Goal: Navigation & Orientation: Find specific page/section

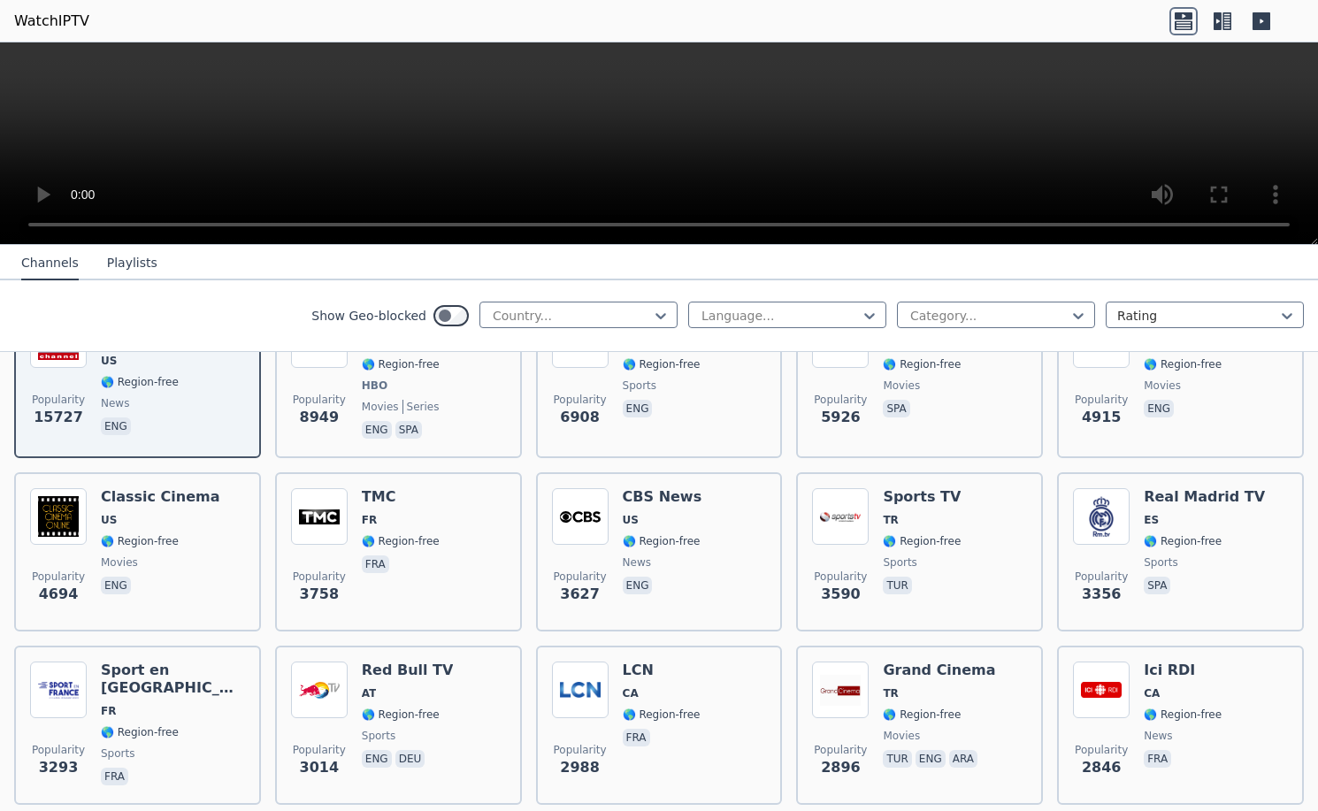
scroll to position [265, 0]
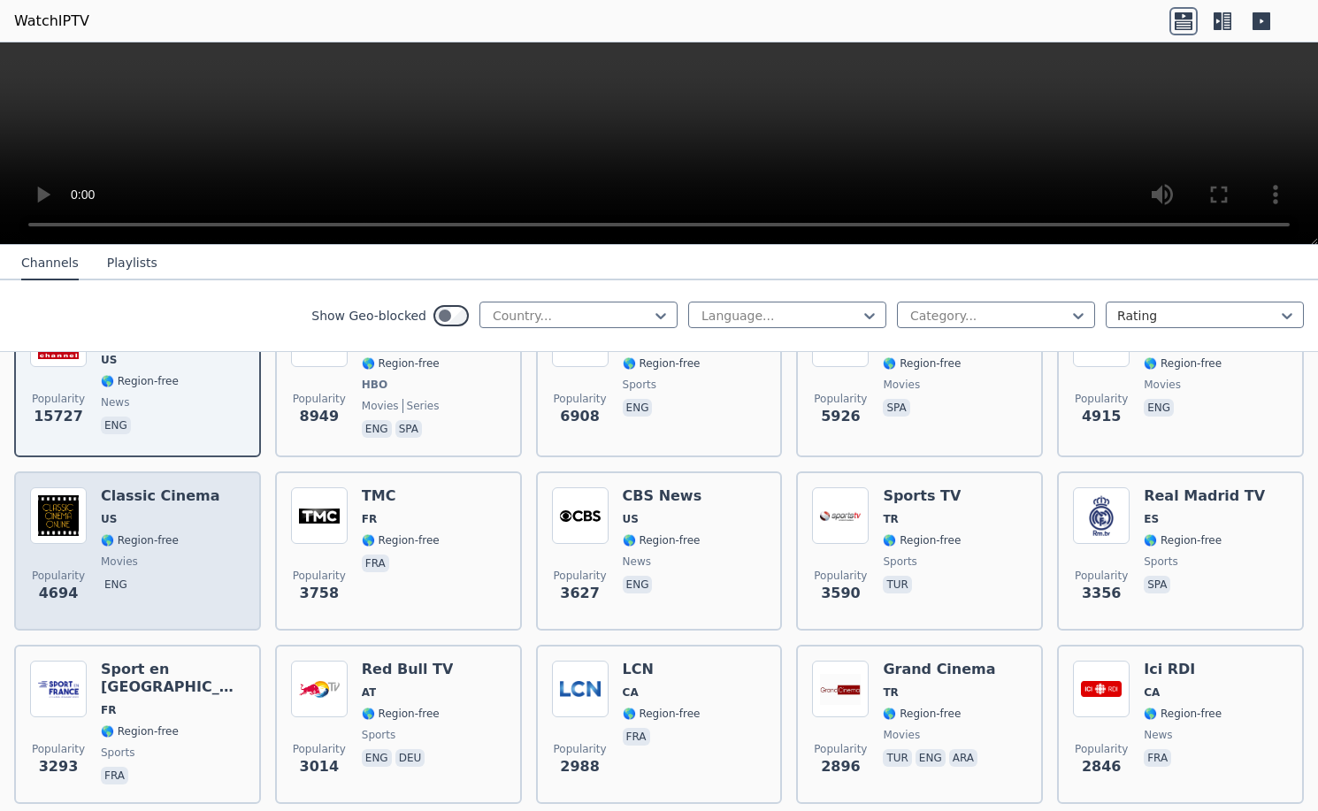
click at [107, 487] on h6 "Classic Cinema" at bounding box center [160, 496] width 119 height 18
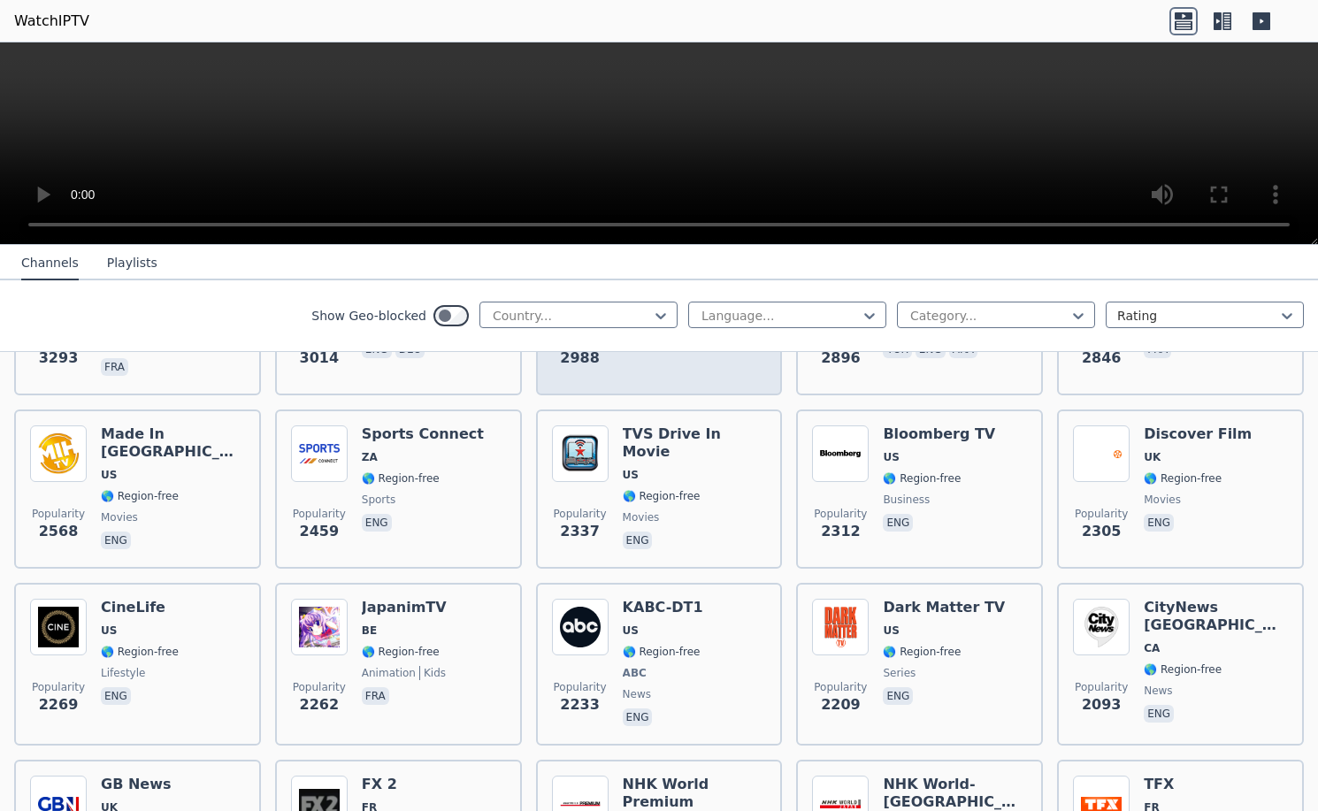
scroll to position [708, 0]
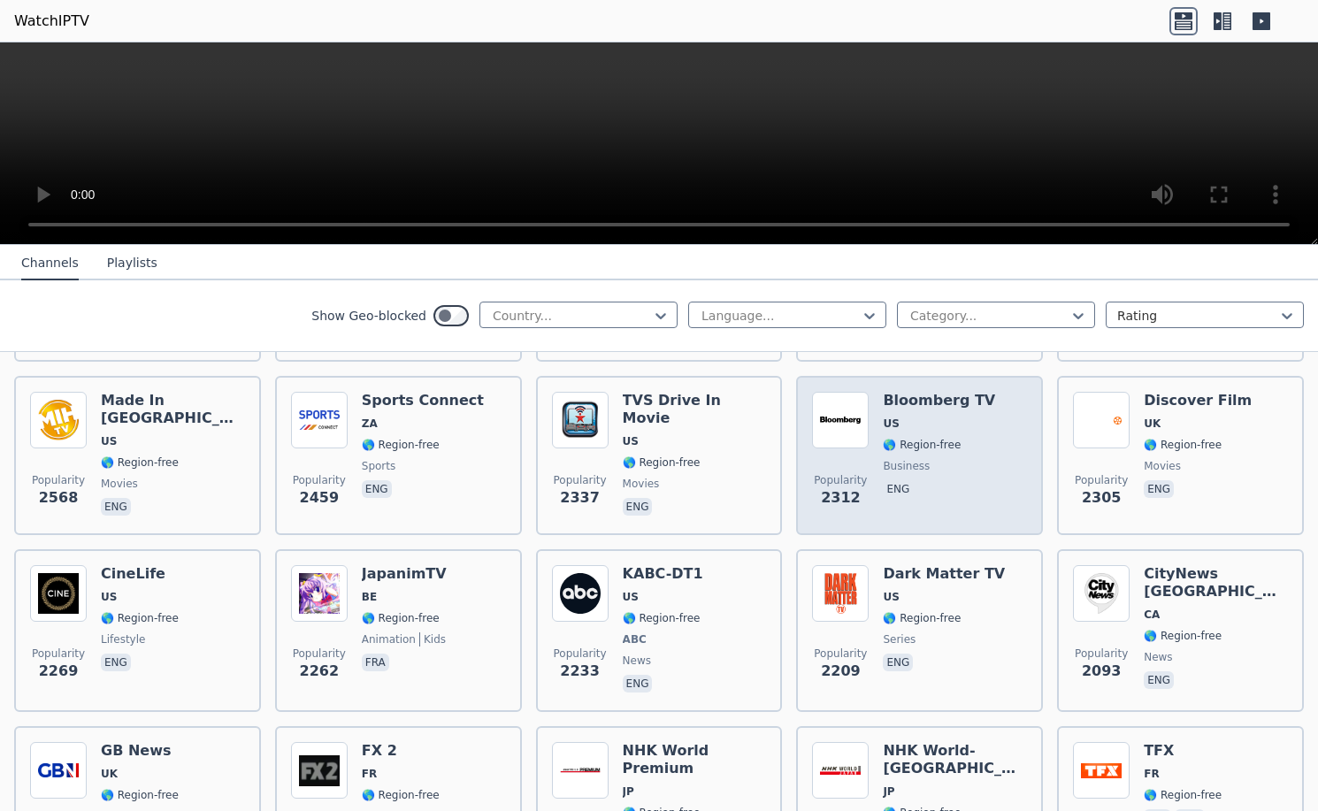
click at [942, 459] on span "business" at bounding box center [939, 466] width 112 height 14
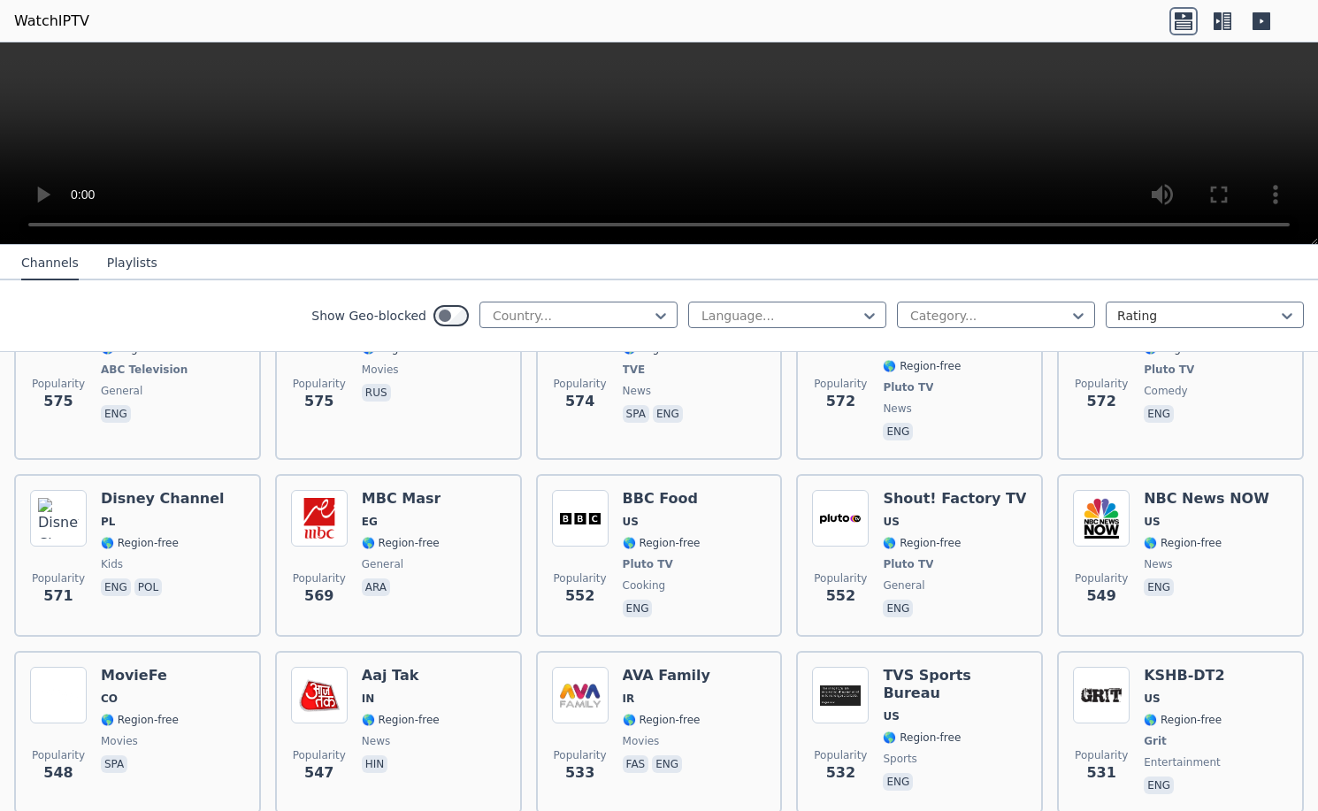
scroll to position [5661, 0]
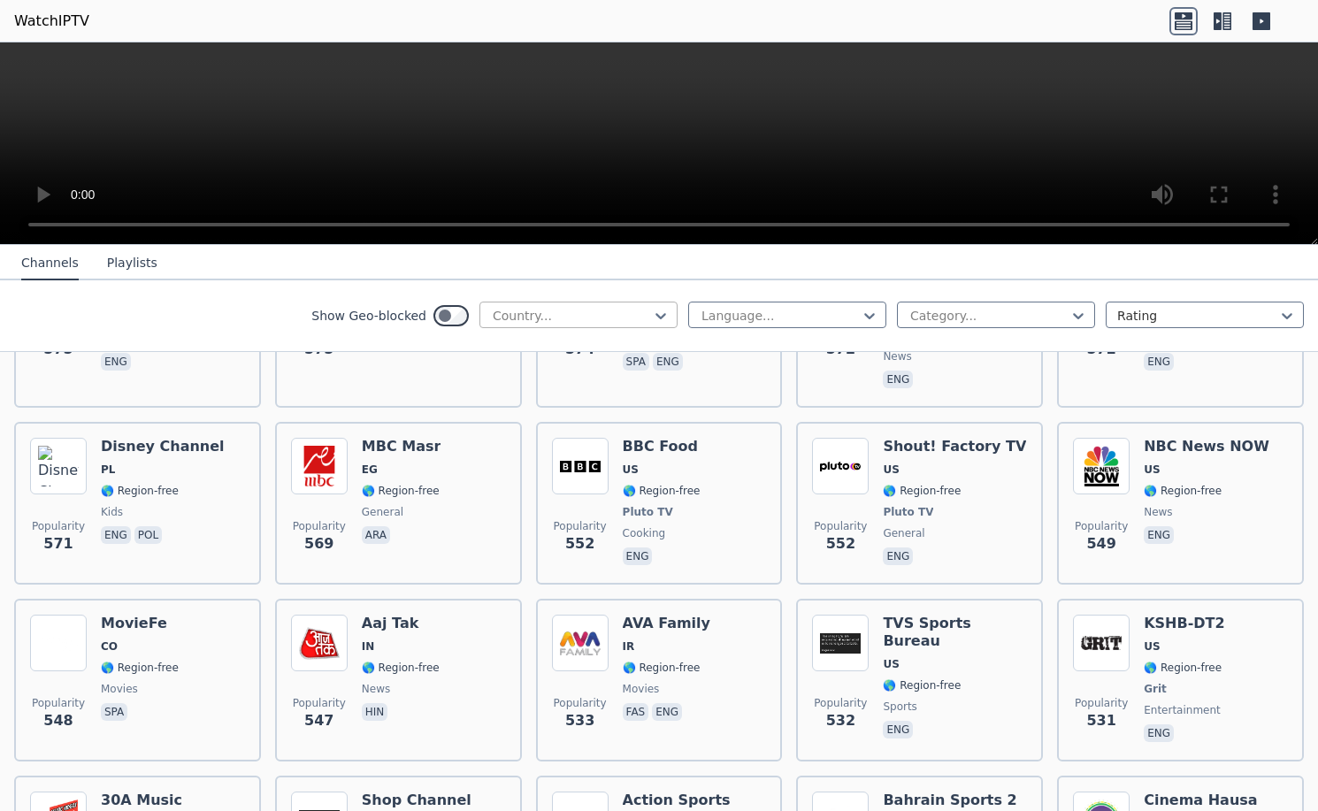
click at [622, 317] on div at bounding box center [571, 316] width 161 height 18
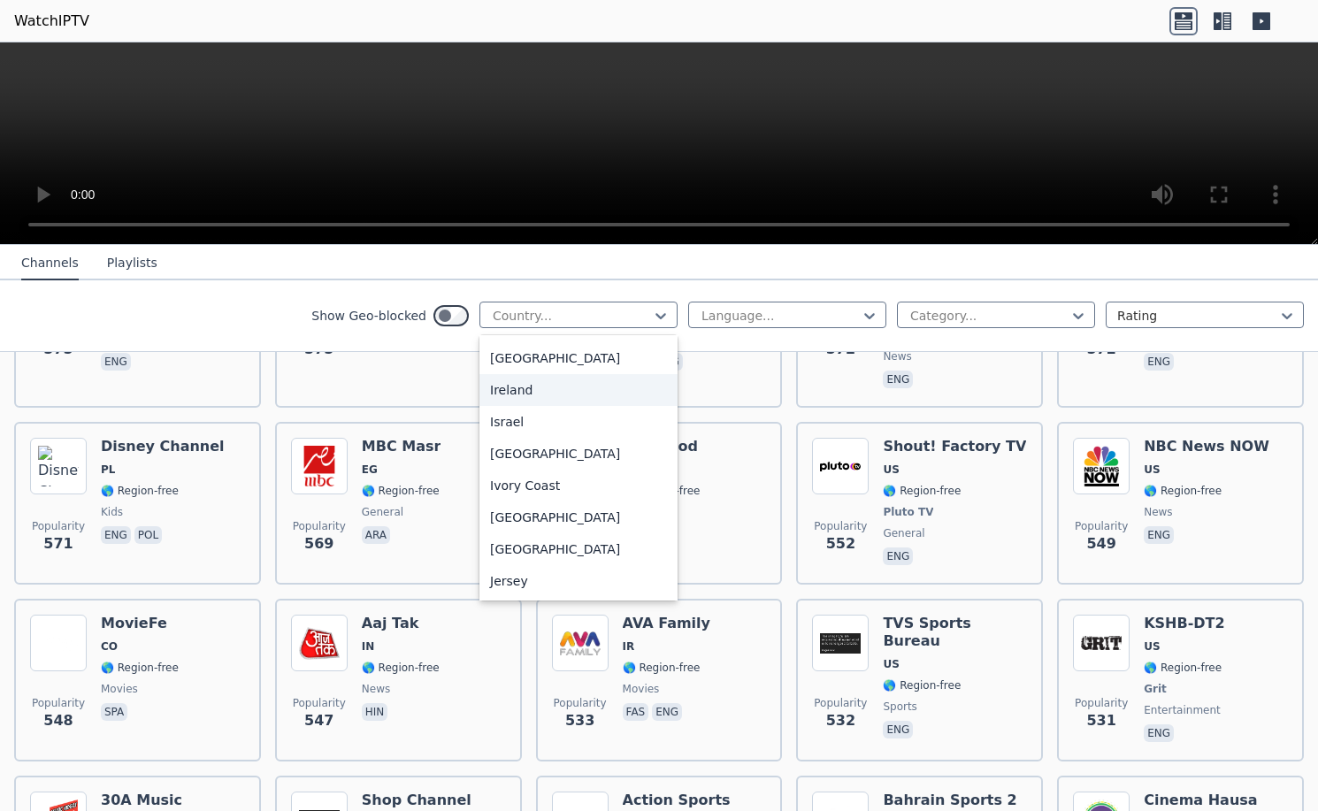
scroll to position [2742, 0]
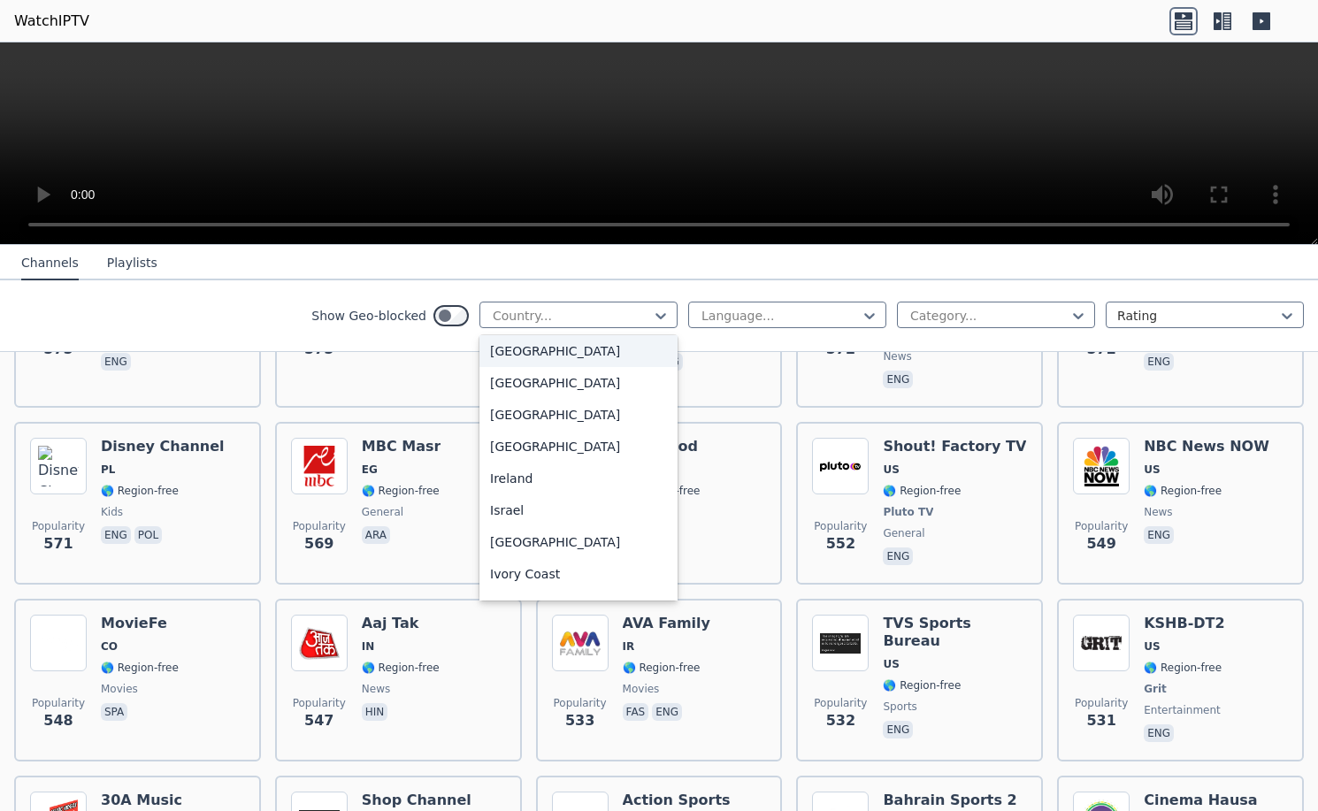
click at [508, 367] on div "[GEOGRAPHIC_DATA]" at bounding box center [578, 351] width 198 height 32
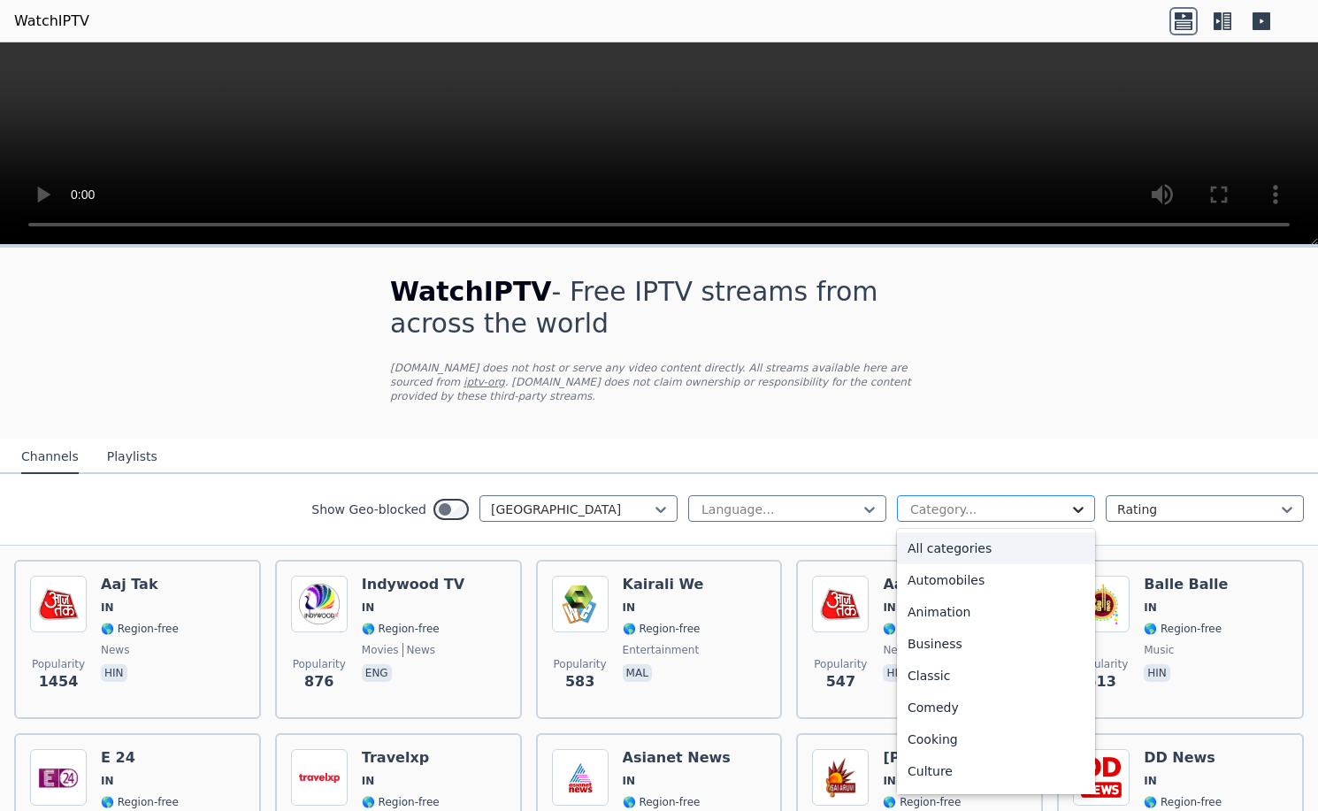
click at [1069, 501] on icon at bounding box center [1078, 510] width 18 height 18
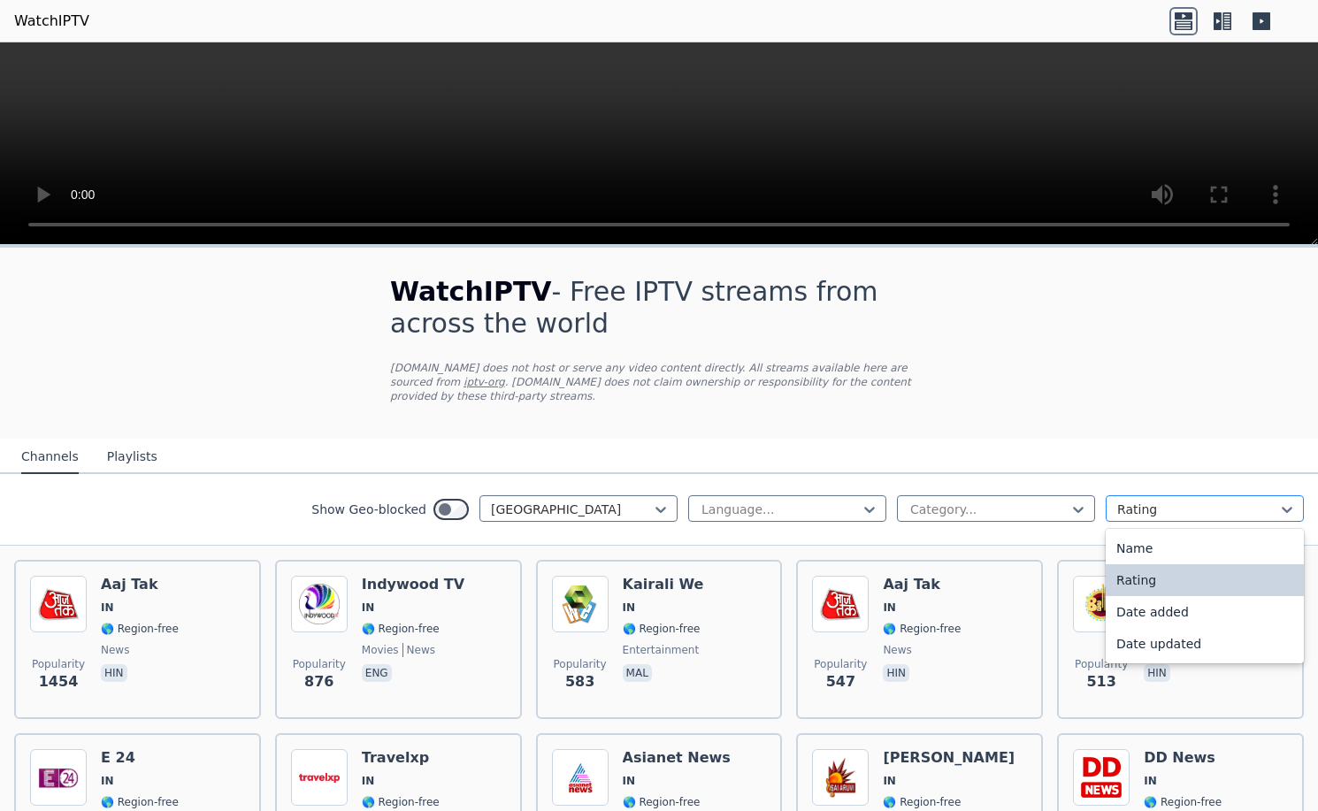
click at [1217, 501] on div at bounding box center [1197, 510] width 161 height 18
drag, startPoint x: 1217, startPoint y: 490, endPoint x: 1064, endPoint y: 476, distance: 153.7
click at [1215, 501] on div at bounding box center [1197, 510] width 161 height 18
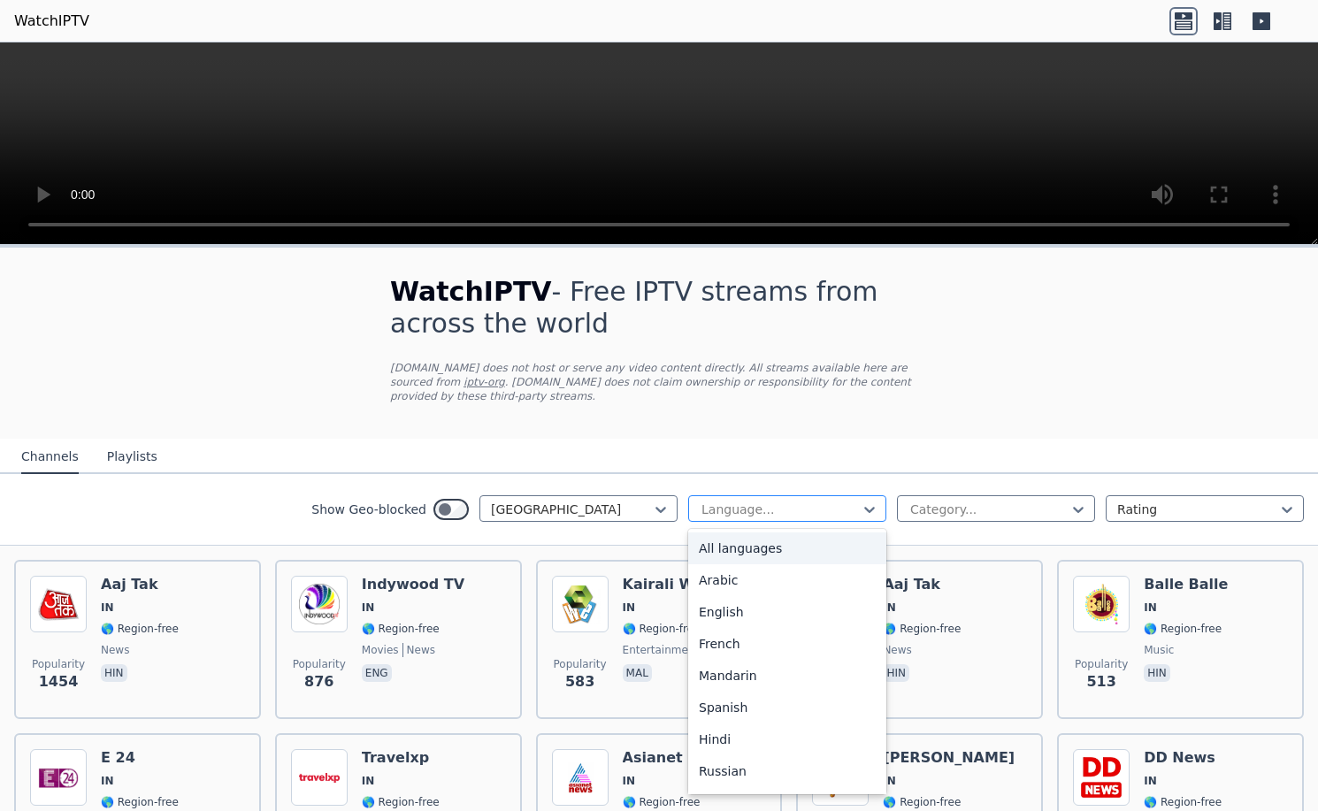
click at [868, 495] on div "Language..." at bounding box center [787, 508] width 198 height 27
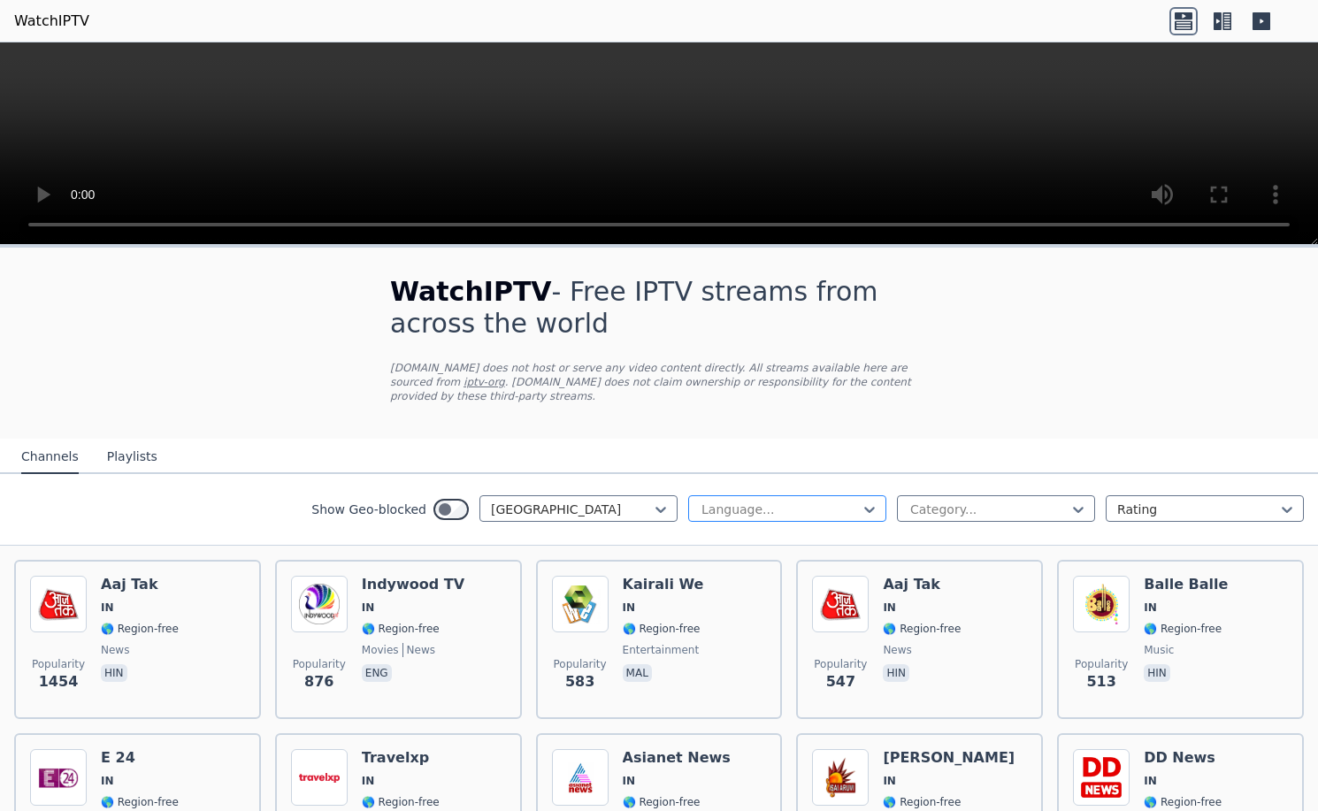
click at [868, 495] on div "Language..." at bounding box center [787, 508] width 198 height 27
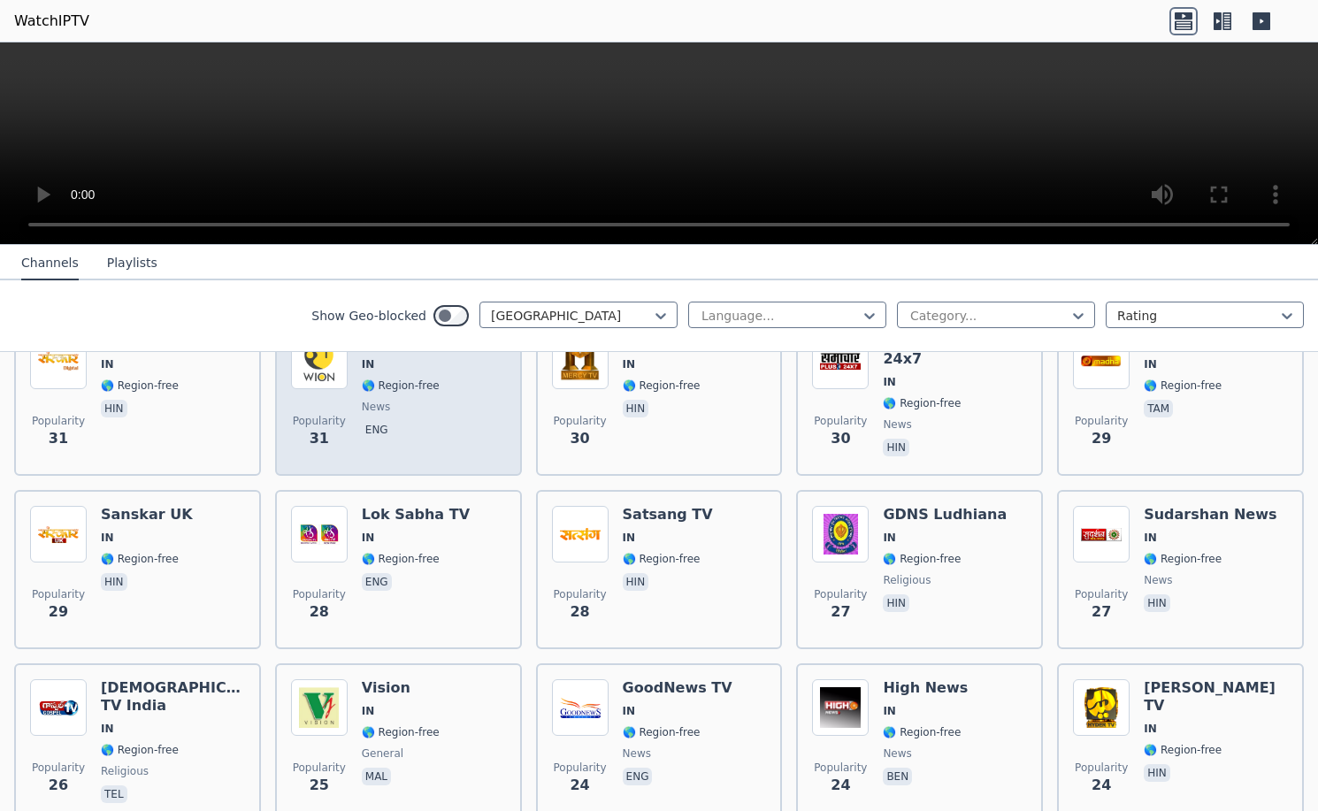
scroll to position [3273, 0]
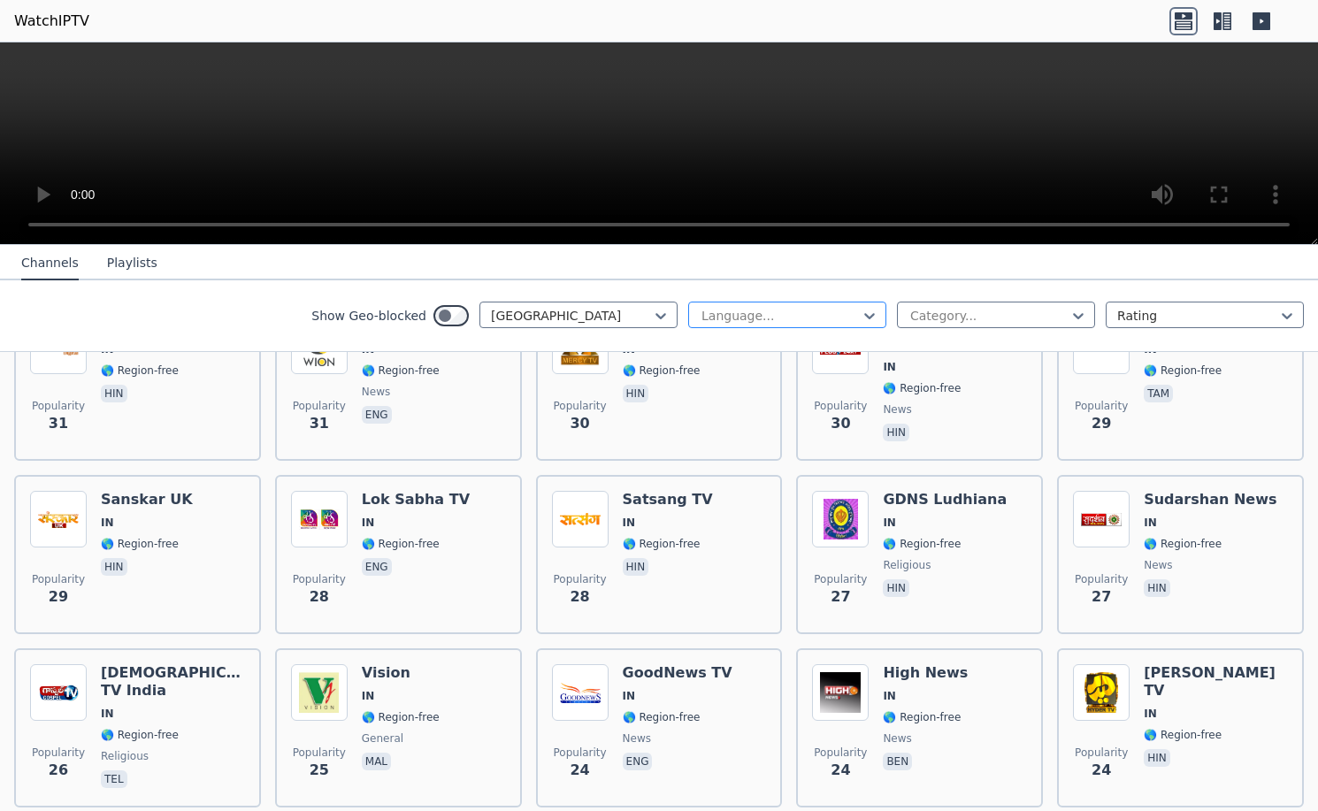
click at [831, 316] on div at bounding box center [780, 316] width 161 height 18
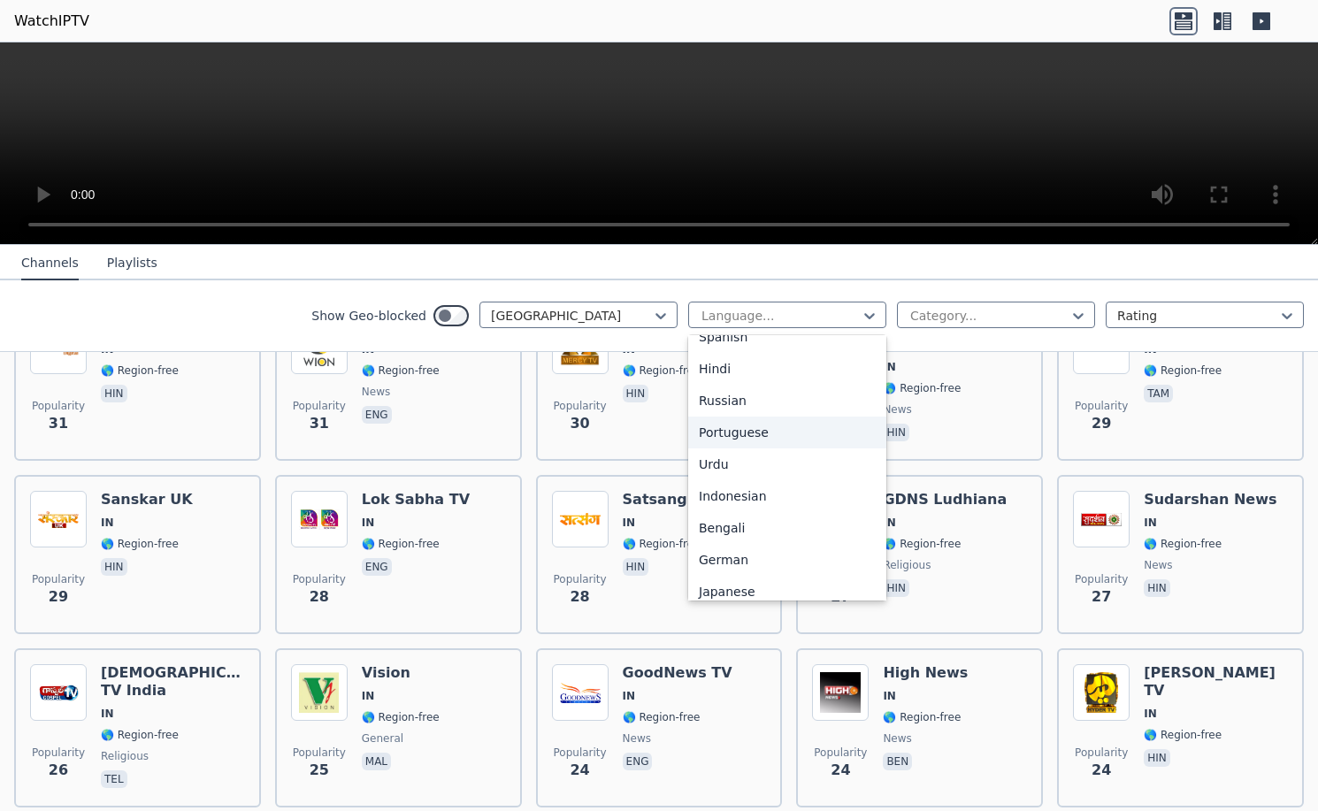
scroll to position [88, 0]
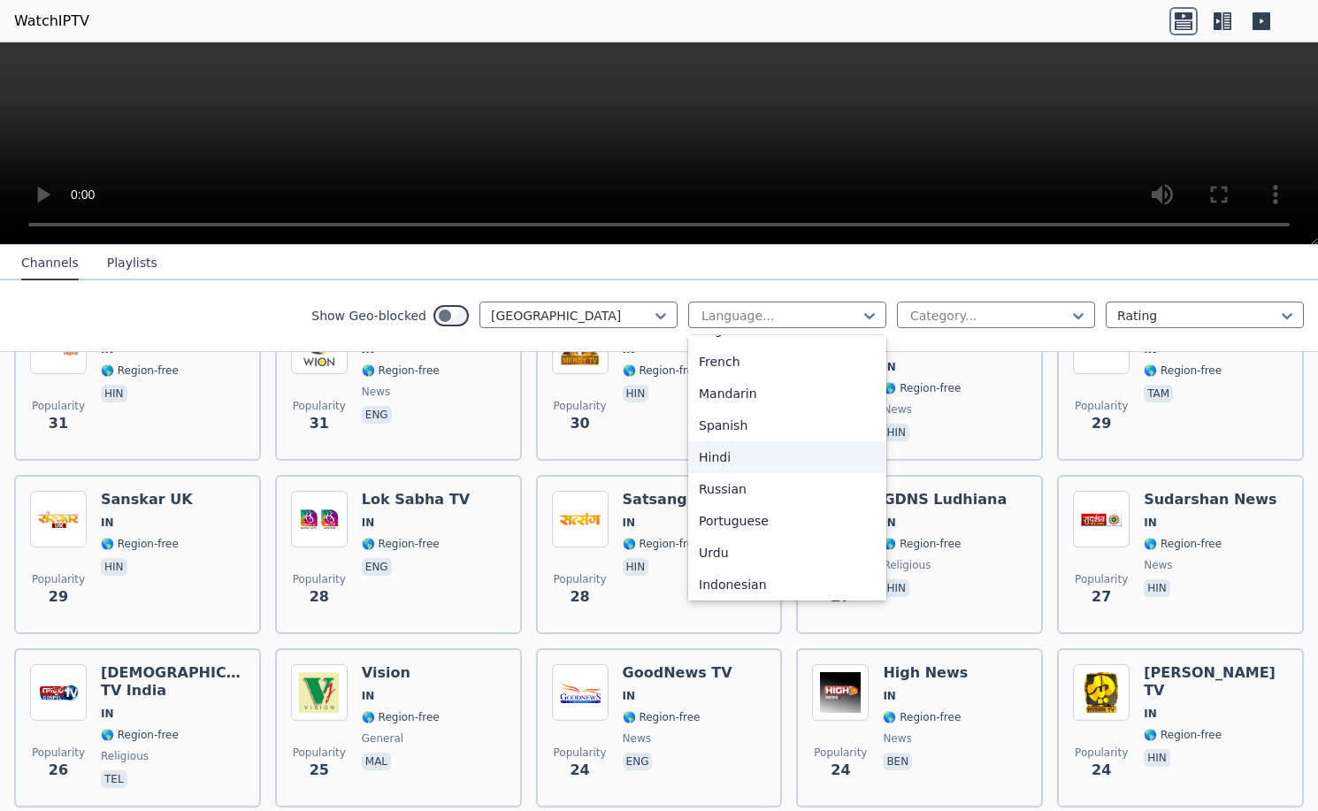
click at [759, 451] on div "Hindi" at bounding box center [787, 457] width 198 height 32
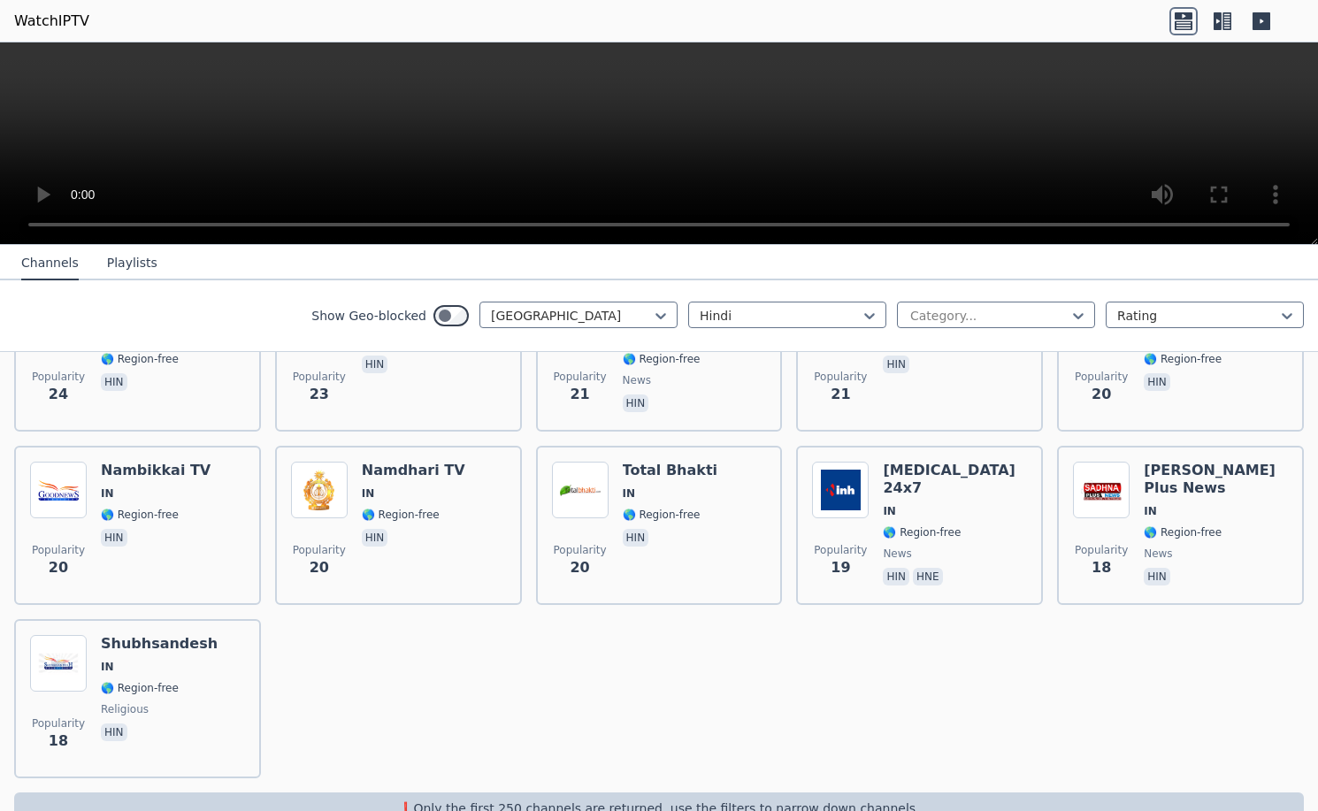
scroll to position [1564, 0]
